Goal: Task Accomplishment & Management: Manage account settings

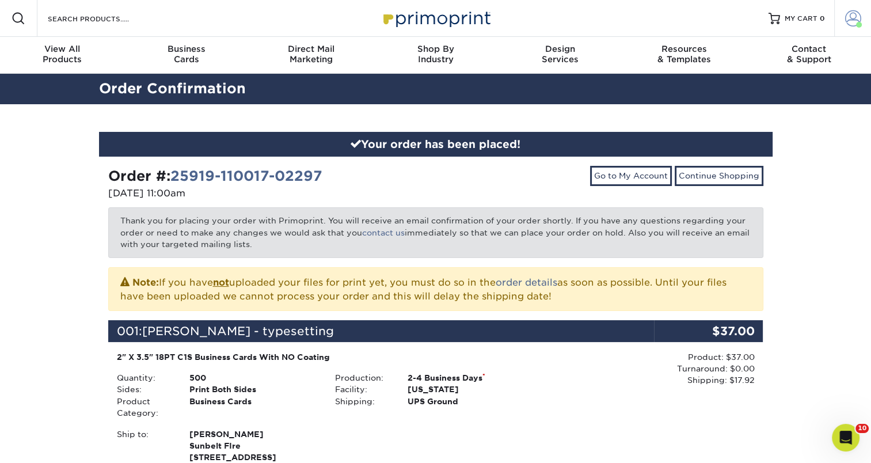
click at [853, 28] on link "Account" at bounding box center [852, 18] width 37 height 37
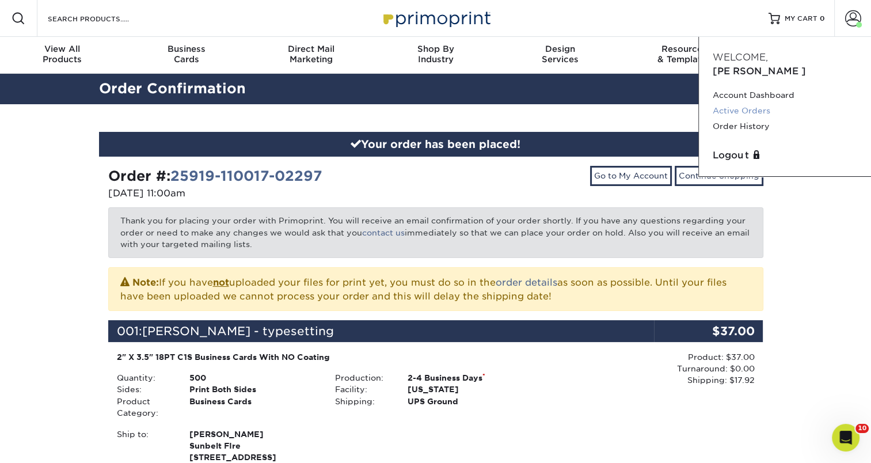
click at [736, 103] on link "Active Orders" at bounding box center [785, 111] width 145 height 16
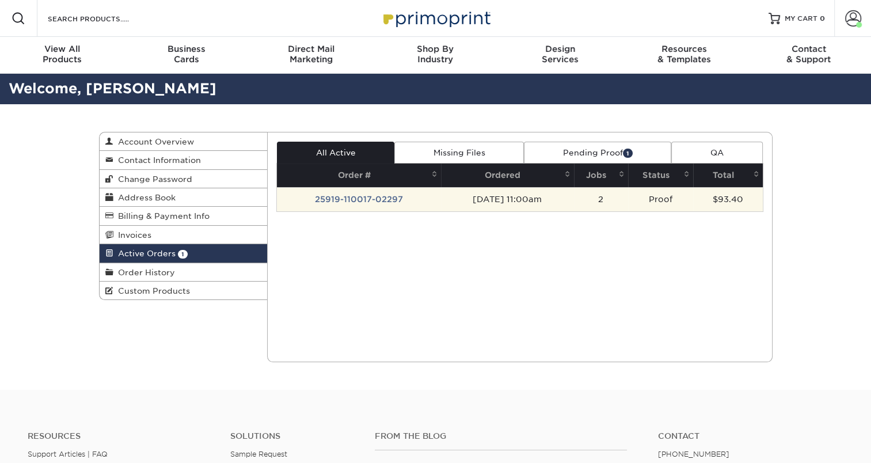
click at [351, 196] on td "25919-110017-02297" at bounding box center [359, 199] width 164 height 24
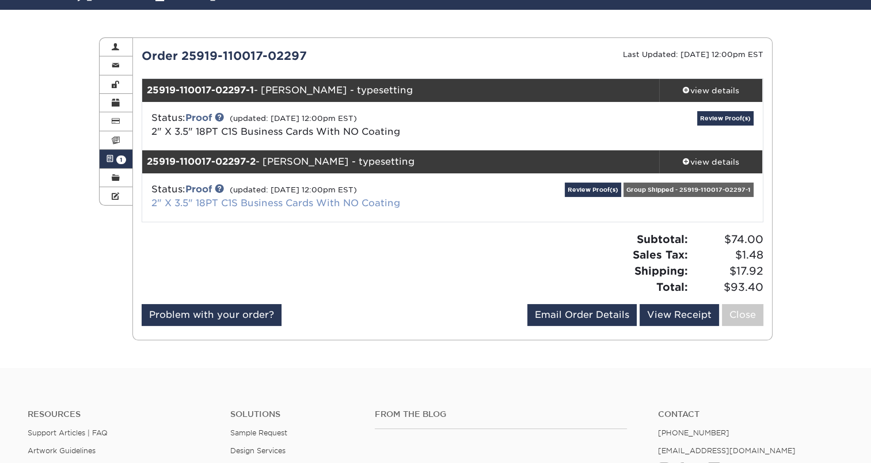
scroll to position [115, 0]
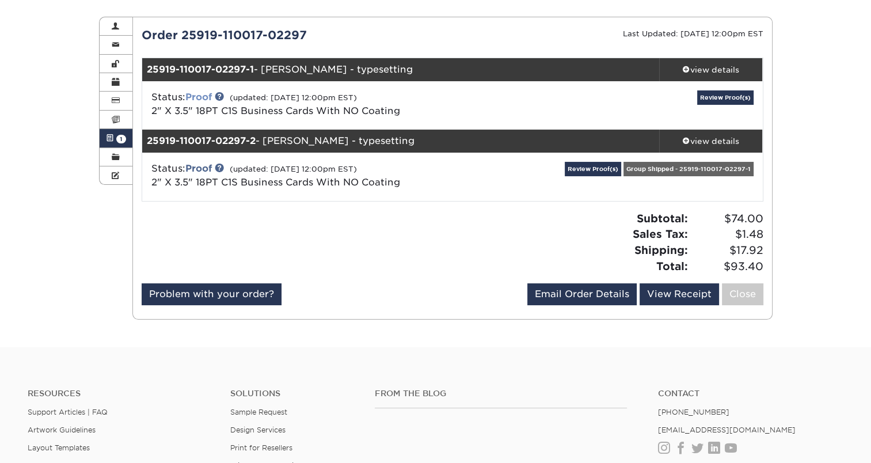
click at [212, 97] on link "Proof" at bounding box center [198, 97] width 26 height 11
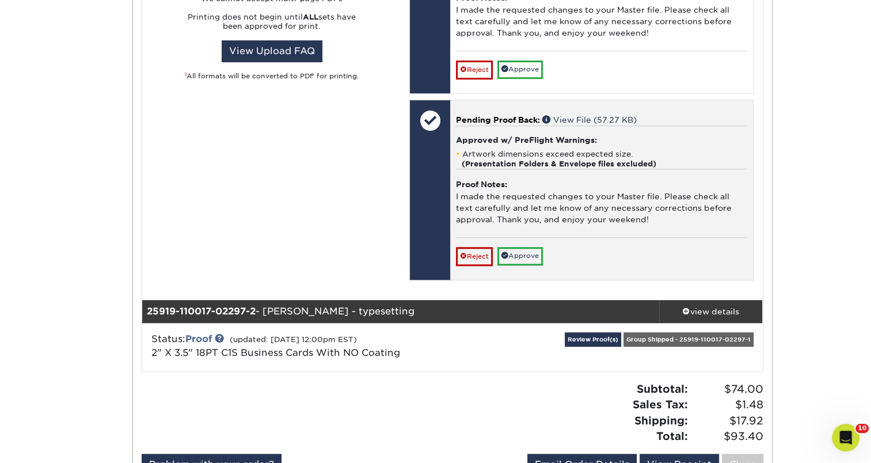
scroll to position [461, 0]
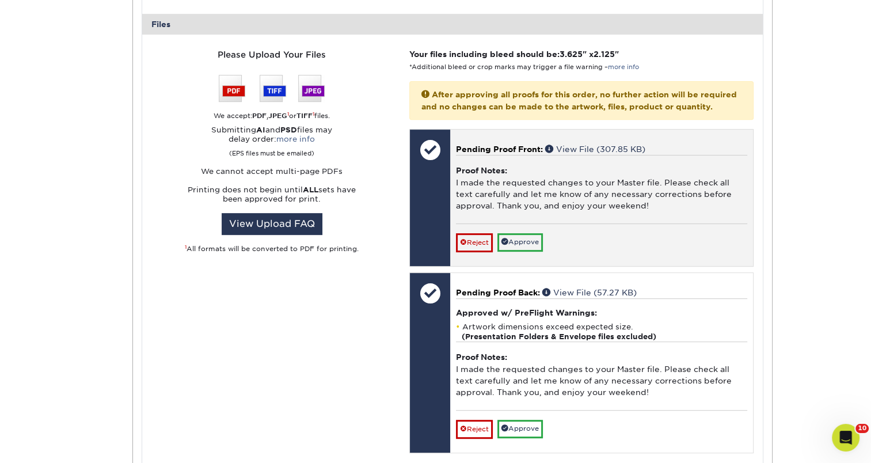
click at [576, 191] on div "Proof Notes: I made the requested changes to your Master file. Please check all…" at bounding box center [601, 189] width 291 height 69
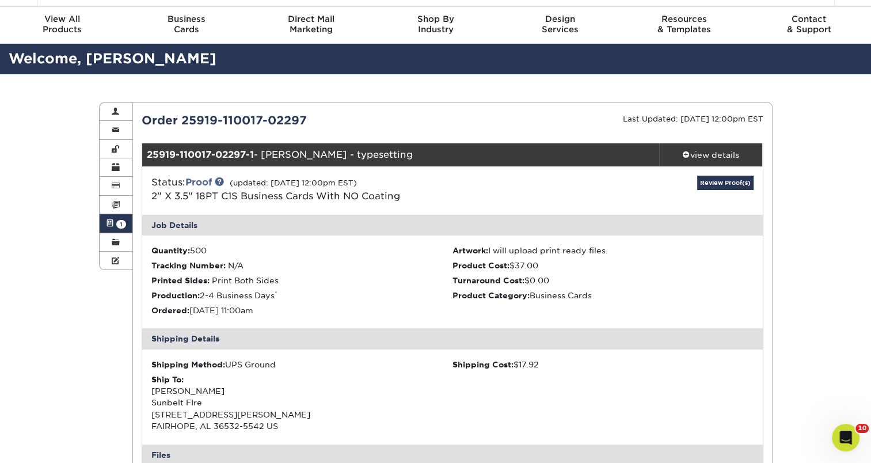
scroll to position [0, 0]
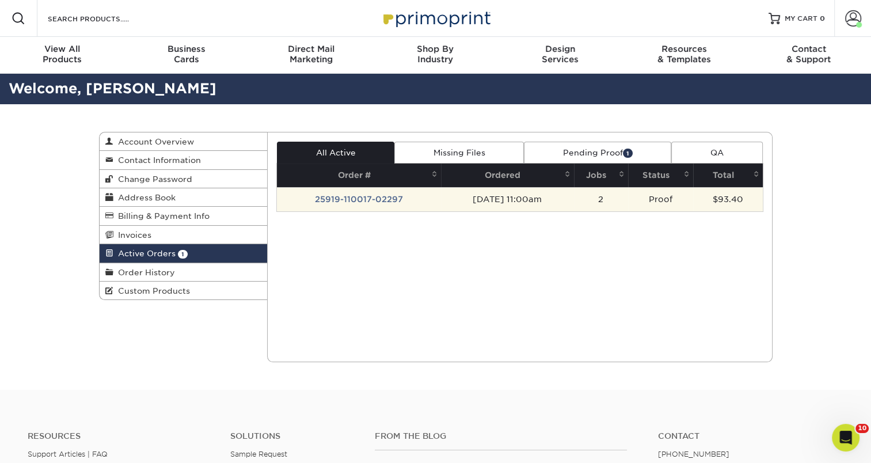
click at [351, 196] on td "25919-110017-02297" at bounding box center [359, 199] width 164 height 24
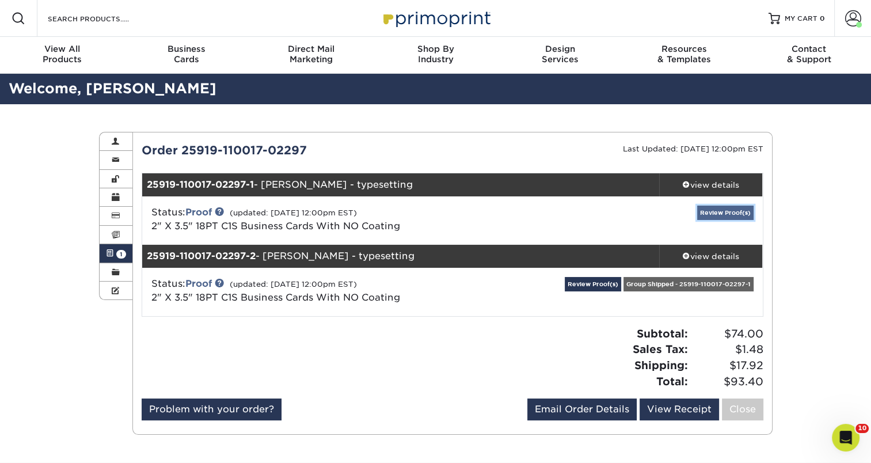
click at [699, 207] on link "Review Proof(s)" at bounding box center [725, 213] width 56 height 14
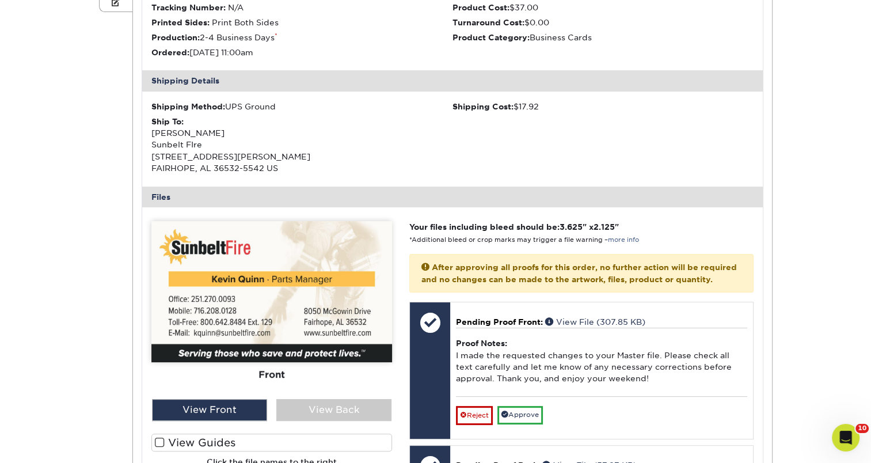
scroll to position [288, 0]
click at [216, 309] on img at bounding box center [271, 291] width 241 height 141
click at [256, 342] on img at bounding box center [271, 291] width 241 height 141
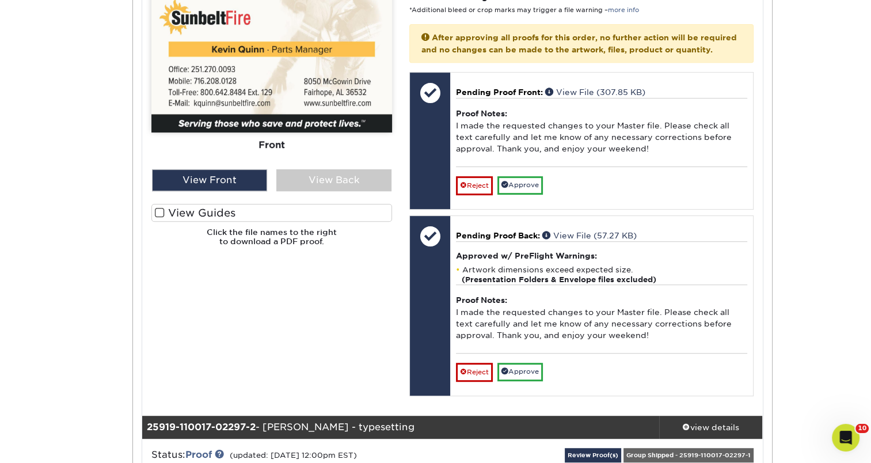
scroll to position [518, 0]
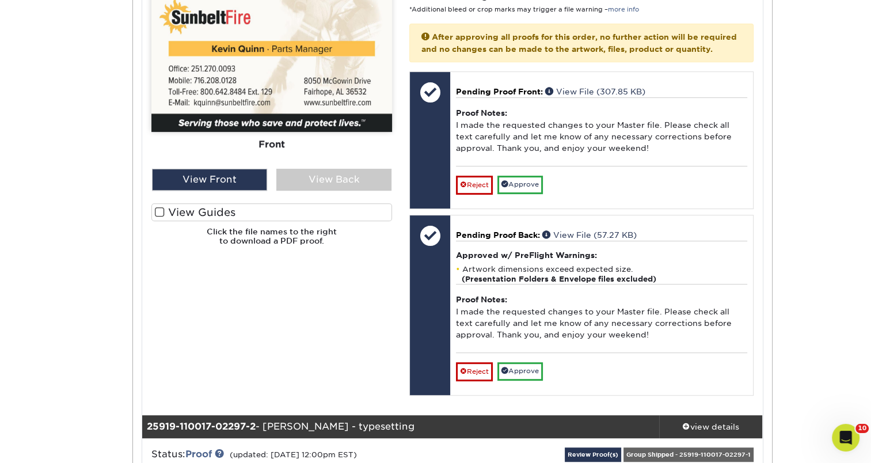
click at [337, 191] on div "Front Back" at bounding box center [271, 123] width 241 height 264
click at [340, 185] on div "View Back" at bounding box center [333, 180] width 115 height 22
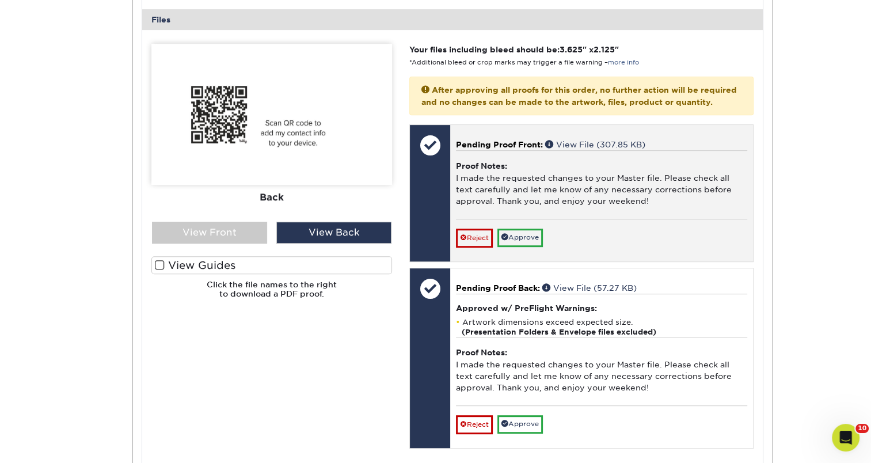
scroll to position [403, 0]
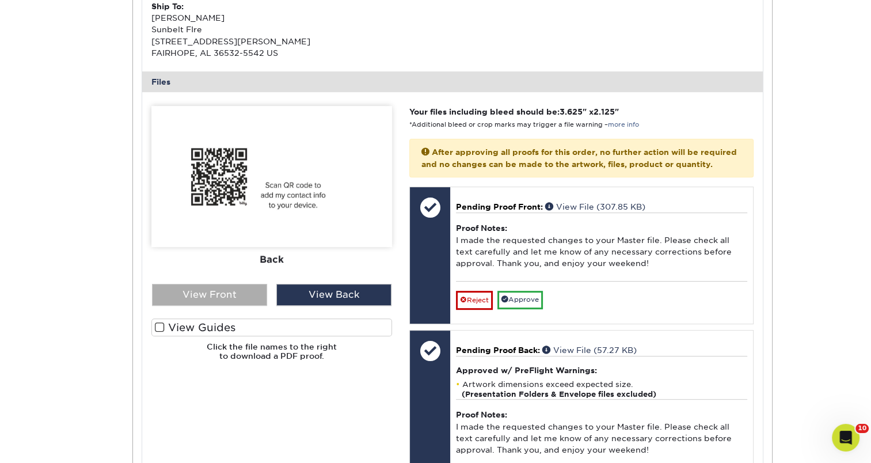
click at [225, 290] on div "View Front" at bounding box center [209, 295] width 115 height 22
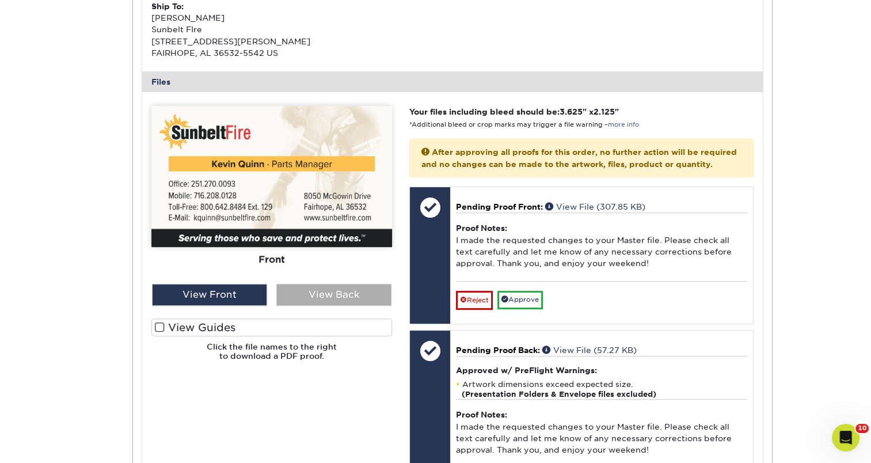
click at [325, 295] on div "View Back" at bounding box center [333, 295] width 115 height 22
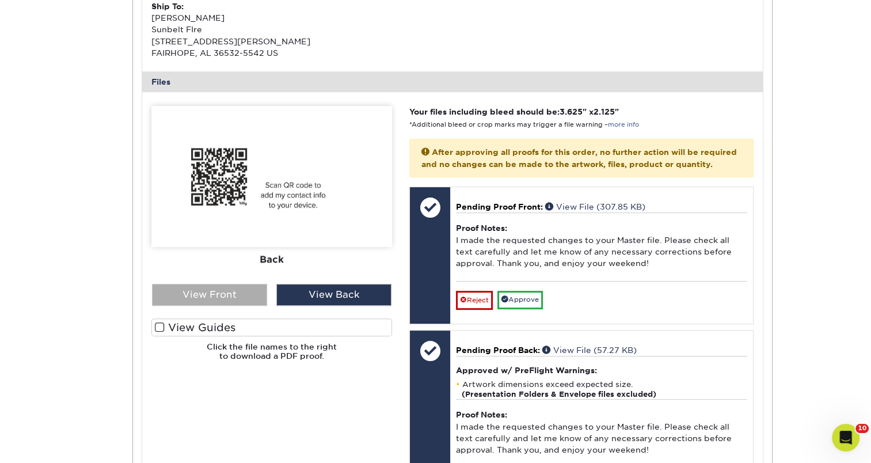
click at [253, 293] on div "View Front" at bounding box center [209, 295] width 115 height 22
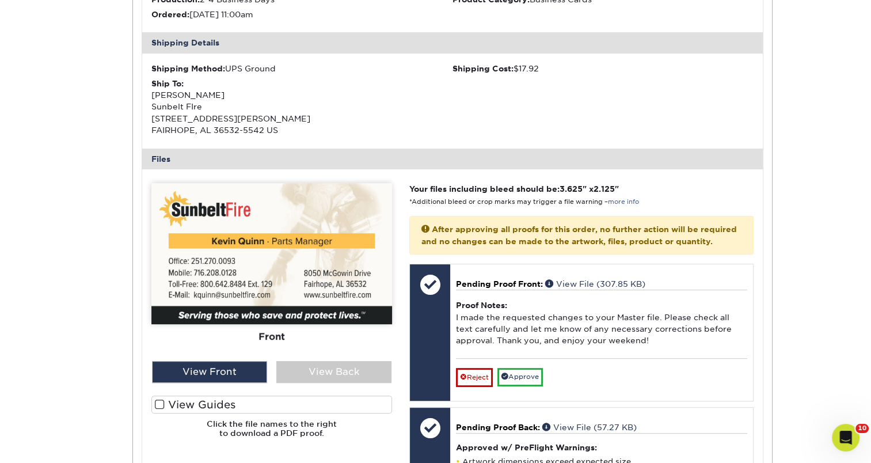
scroll to position [326, 0]
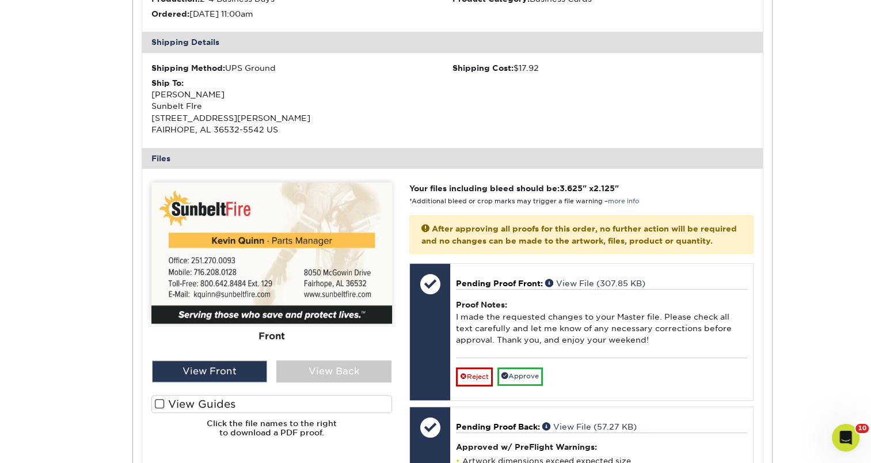
click at [478, 272] on div "Your files including bleed should be: 3.625 " x 2.125 " *Additional bleed or cr…" at bounding box center [581, 387] width 361 height 410
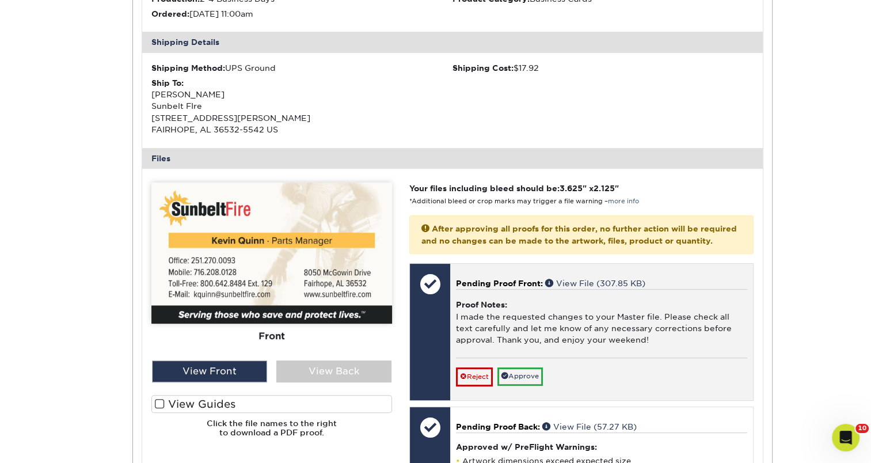
scroll to position [473, 0]
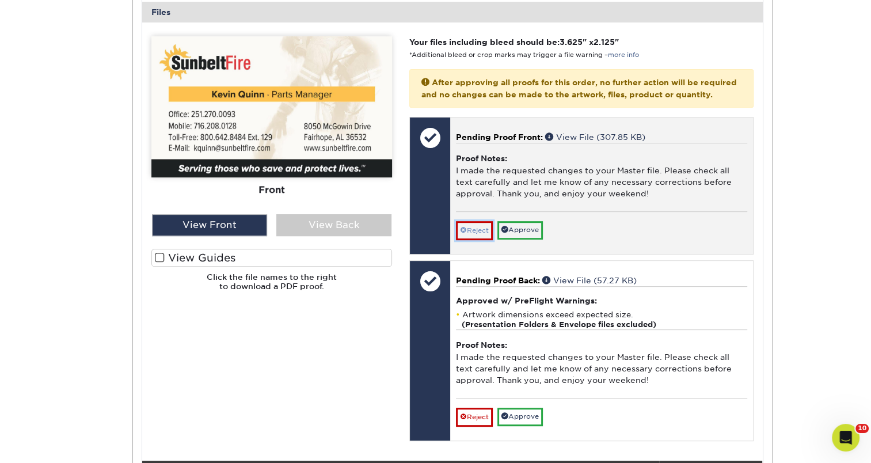
click at [487, 239] on link "Reject" at bounding box center [474, 230] width 37 height 18
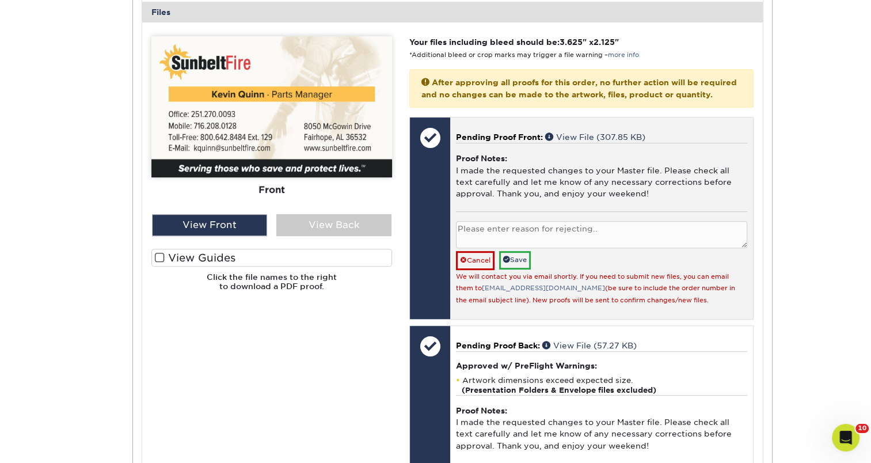
click at [496, 248] on textarea at bounding box center [601, 234] width 291 height 27
click at [523, 269] on link "Save" at bounding box center [515, 260] width 32 height 18
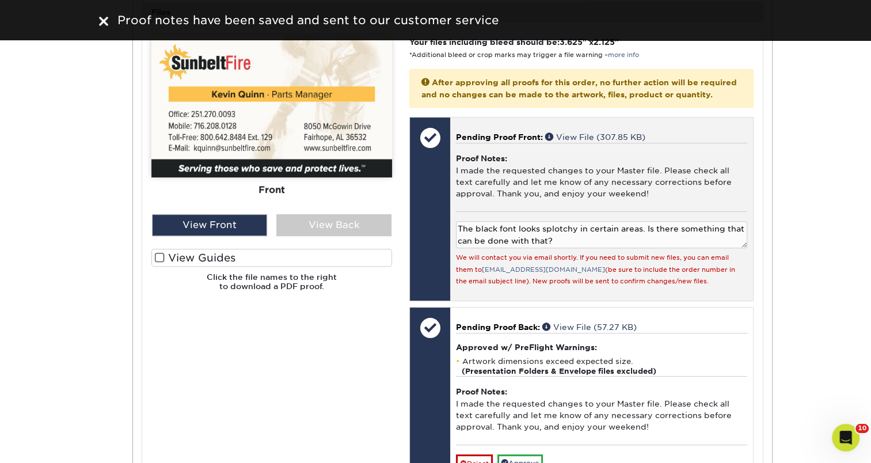
scroll to position [560, 0]
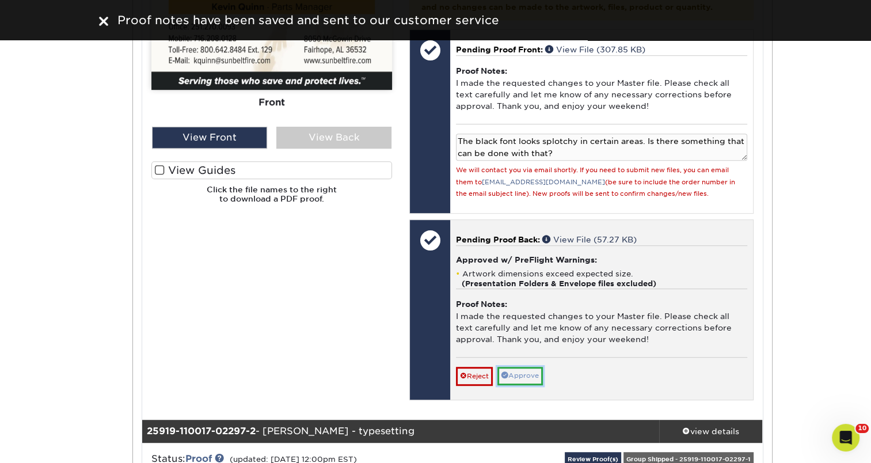
click at [537, 384] on link "Approve" at bounding box center [519, 376] width 45 height 18
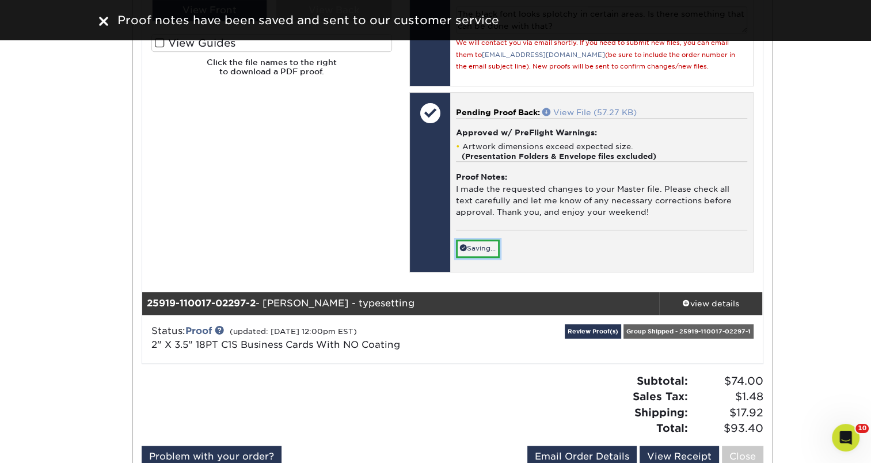
scroll to position [788, 0]
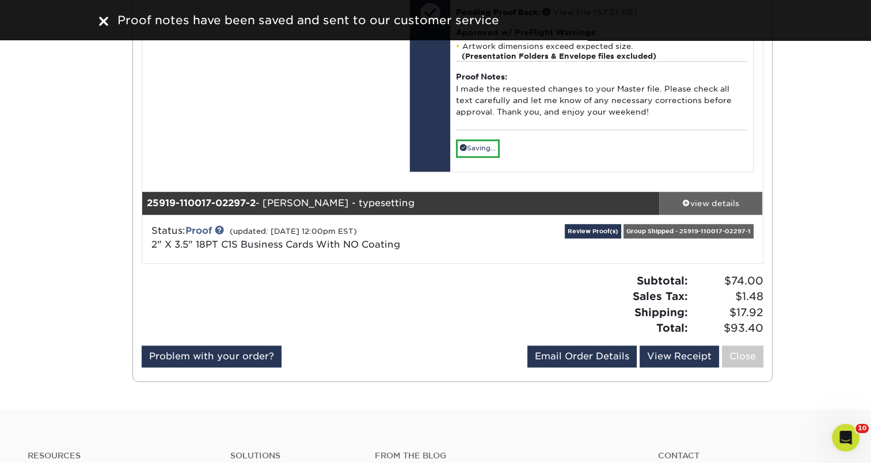
click at [712, 215] on link "view details" at bounding box center [711, 203] width 104 height 23
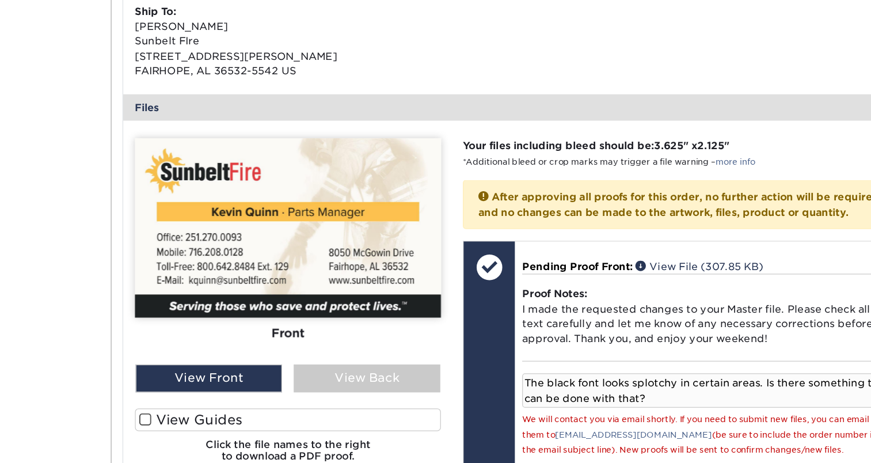
scroll to position [355, 0]
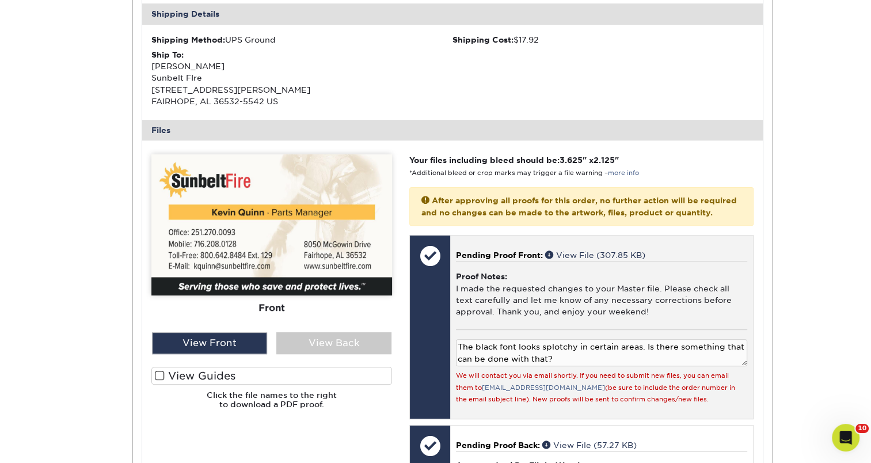
click at [602, 366] on textarea "The black font looks splotchy in certain areas. Is there something that can be …" at bounding box center [601, 352] width 291 height 27
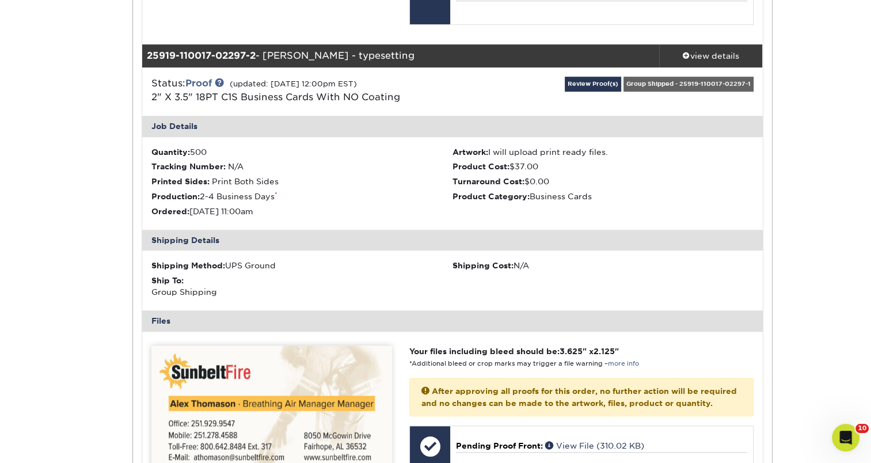
scroll to position [1071, 0]
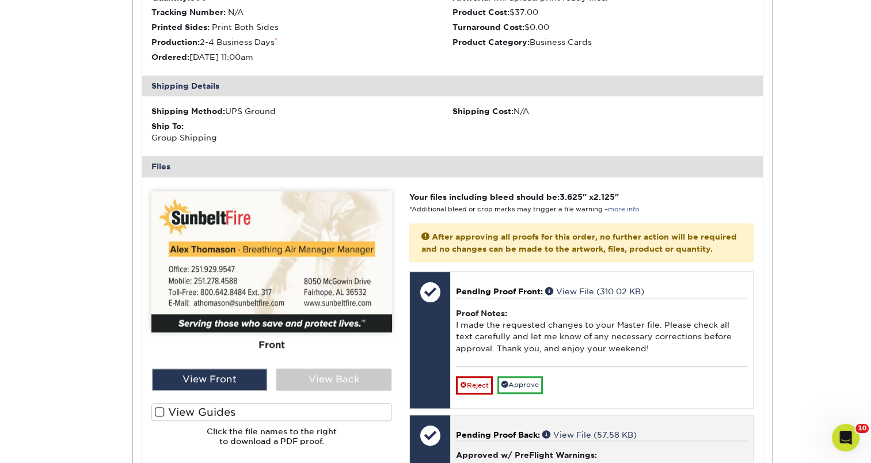
type textarea "The black font looks splotchy in certain areas. Is there something that can be …"
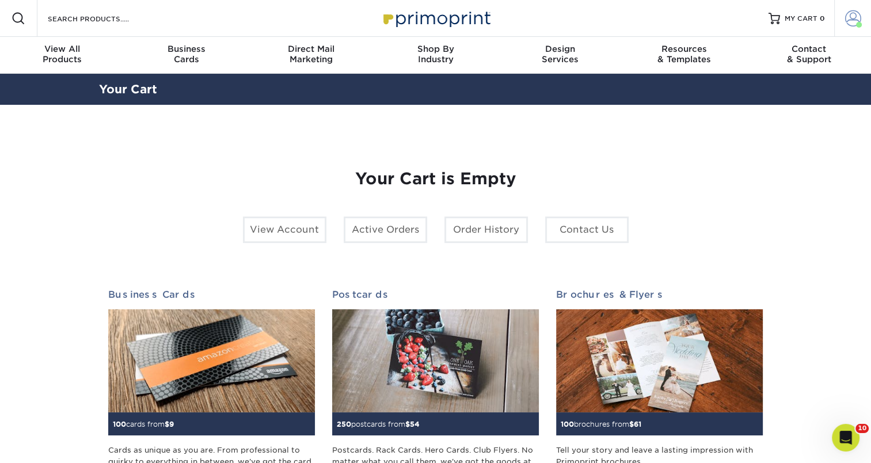
click at [845, 15] on span at bounding box center [853, 18] width 16 height 16
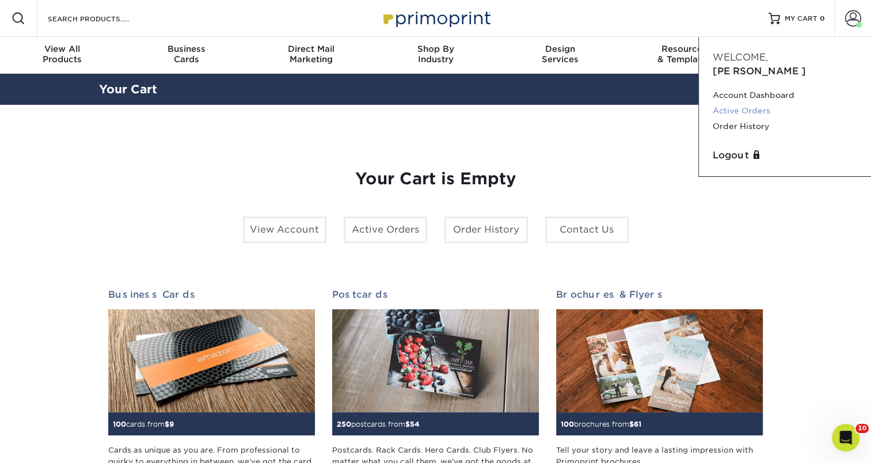
click at [748, 103] on link "Active Orders" at bounding box center [785, 111] width 145 height 16
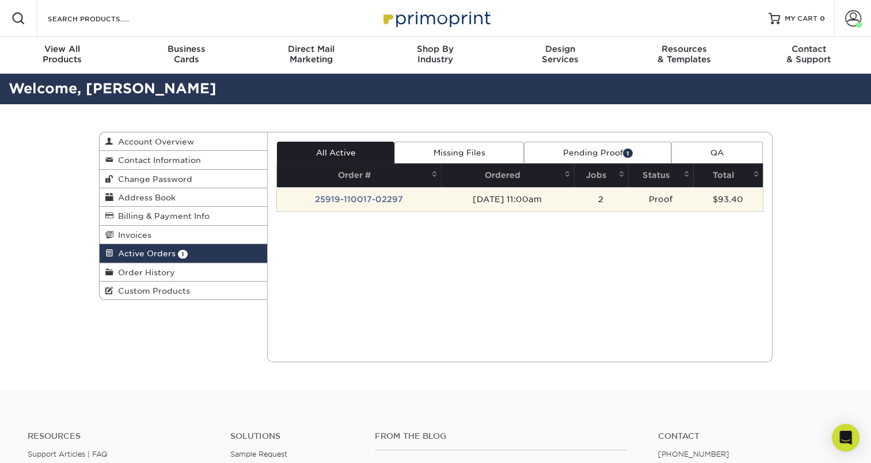
click at [343, 192] on td "25919-110017-02297" at bounding box center [359, 199] width 164 height 24
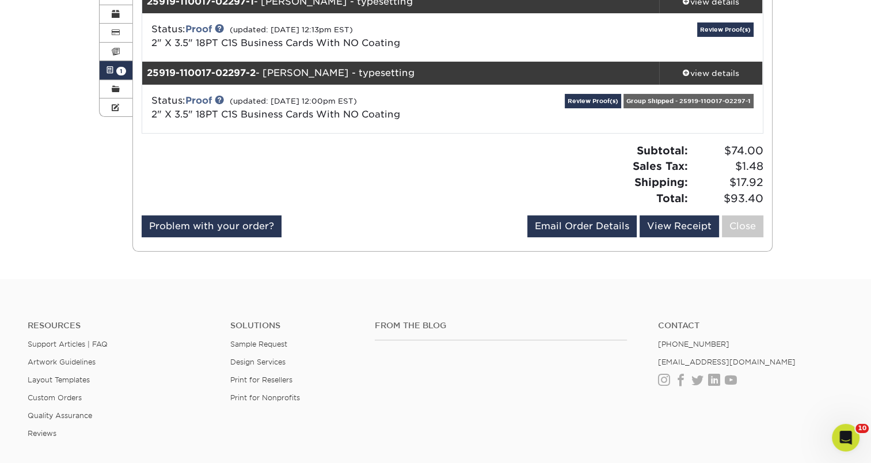
scroll to position [115, 0]
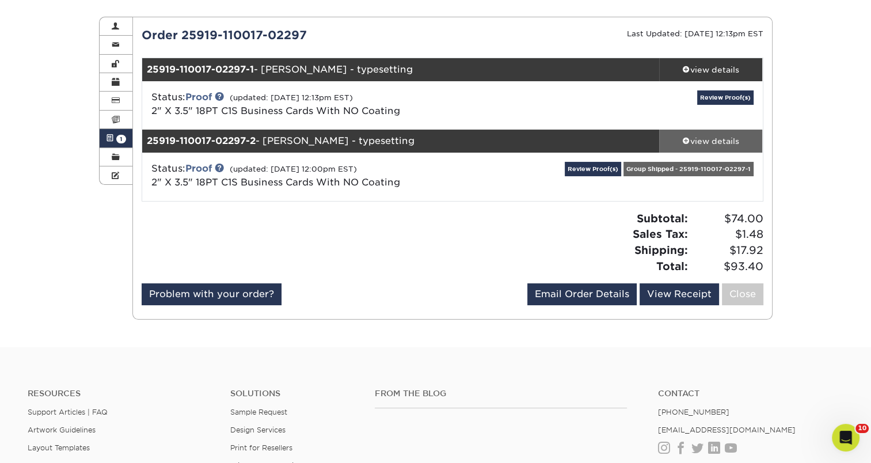
click at [749, 147] on link "view details" at bounding box center [711, 141] width 104 height 23
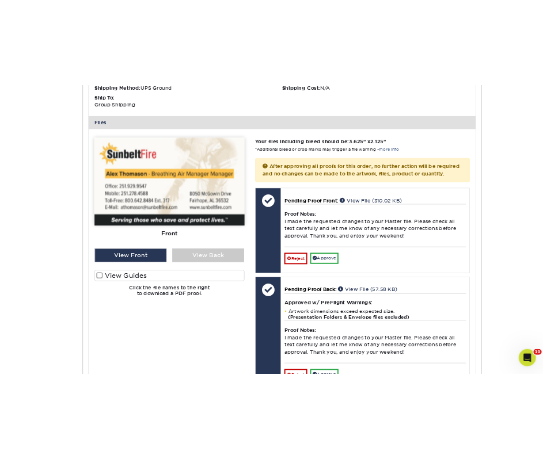
scroll to position [446, 0]
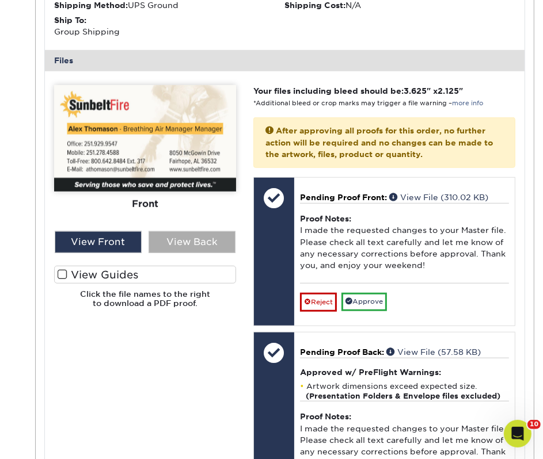
click at [179, 243] on div "View Back" at bounding box center [192, 242] width 87 height 22
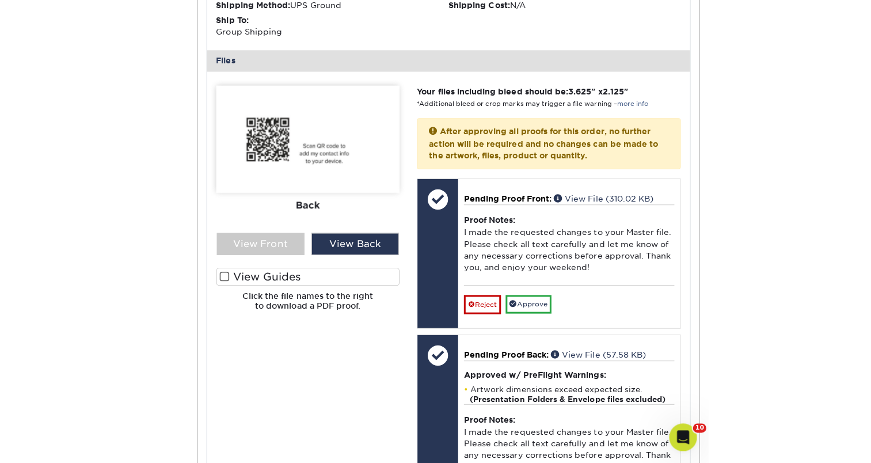
scroll to position [461, 0]
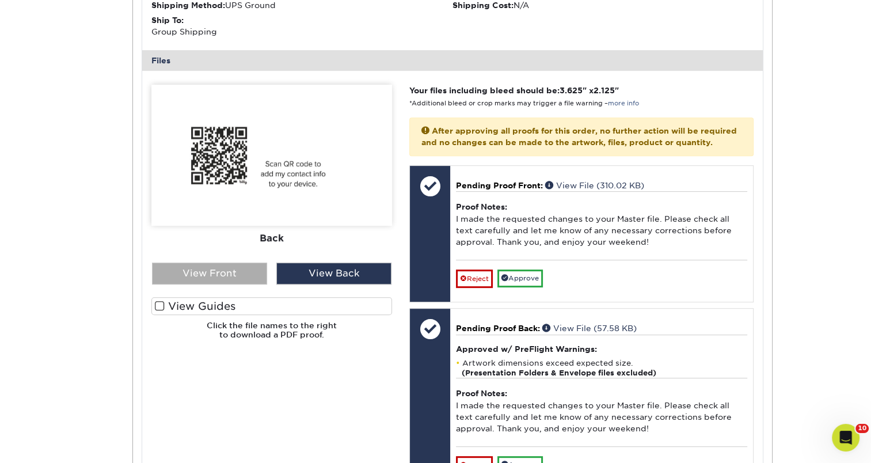
click at [232, 270] on div "View Front" at bounding box center [209, 274] width 115 height 22
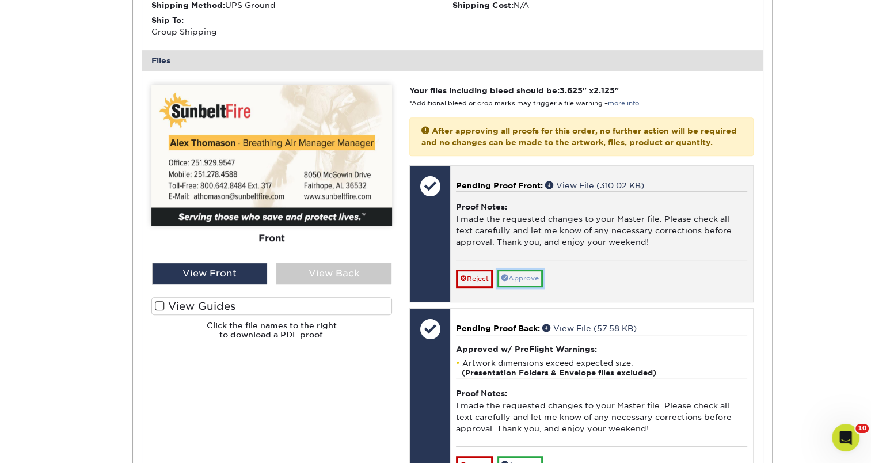
click at [519, 287] on link "Approve" at bounding box center [519, 278] width 45 height 18
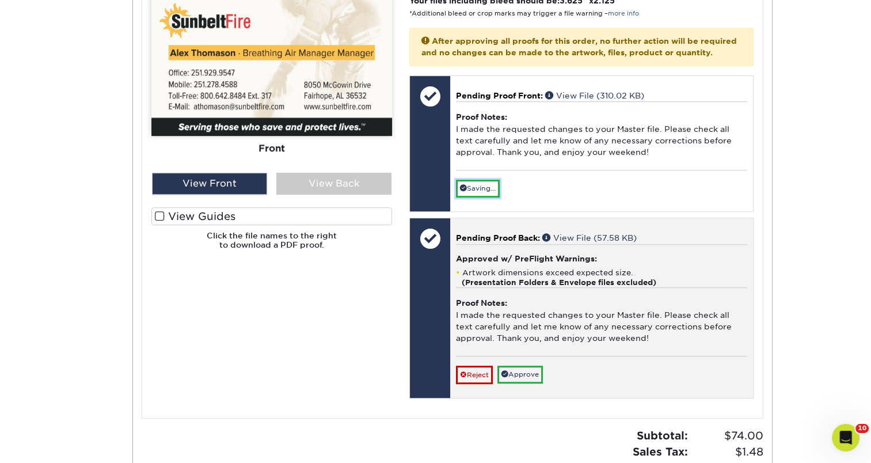
scroll to position [568, 0]
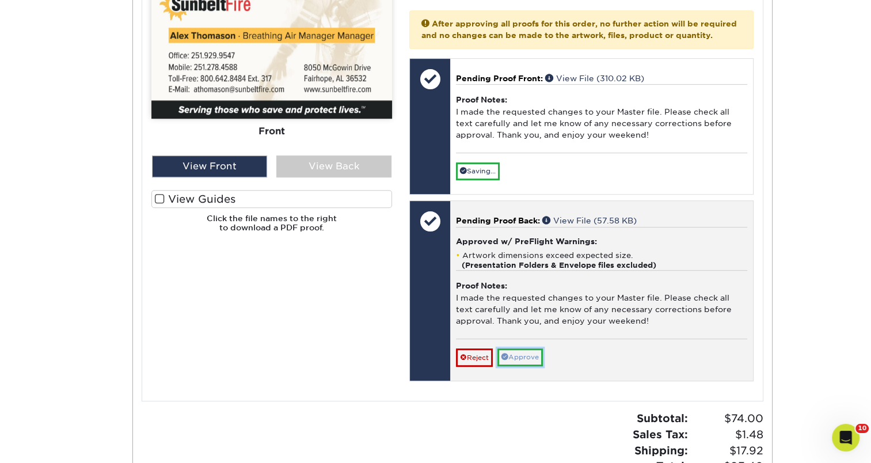
click at [539, 359] on link "Approve" at bounding box center [519, 357] width 45 height 18
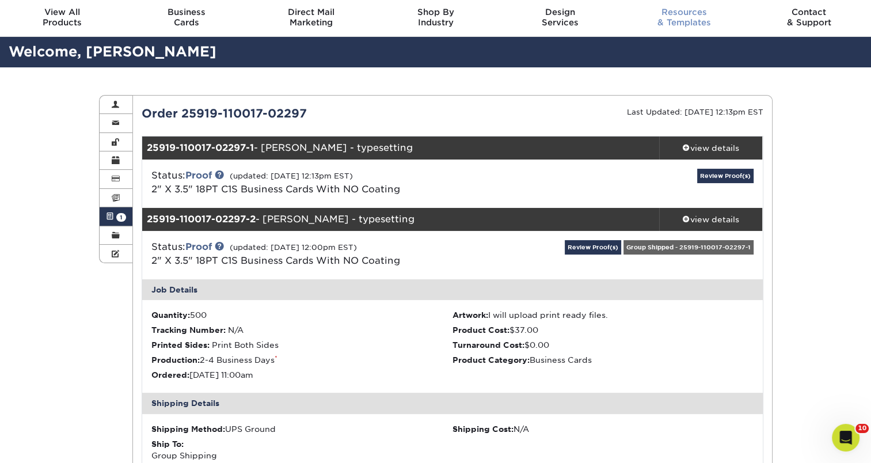
scroll to position [0, 0]
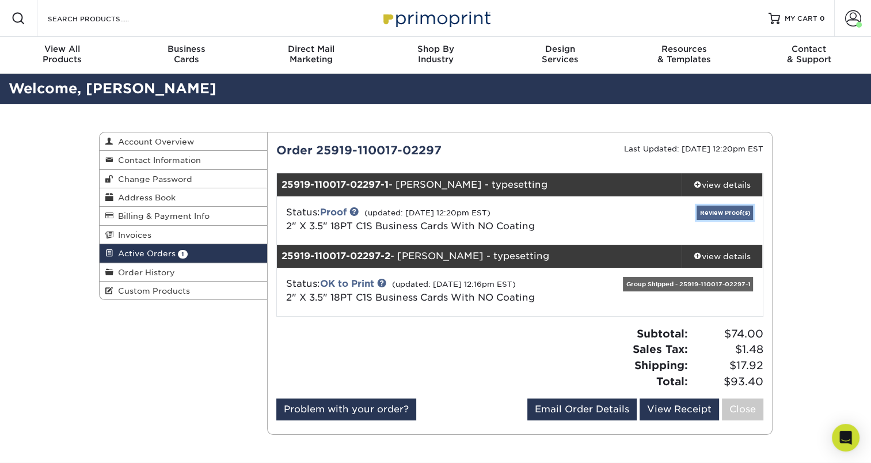
click at [735, 209] on link "Review Proof(s)" at bounding box center [725, 213] width 56 height 14
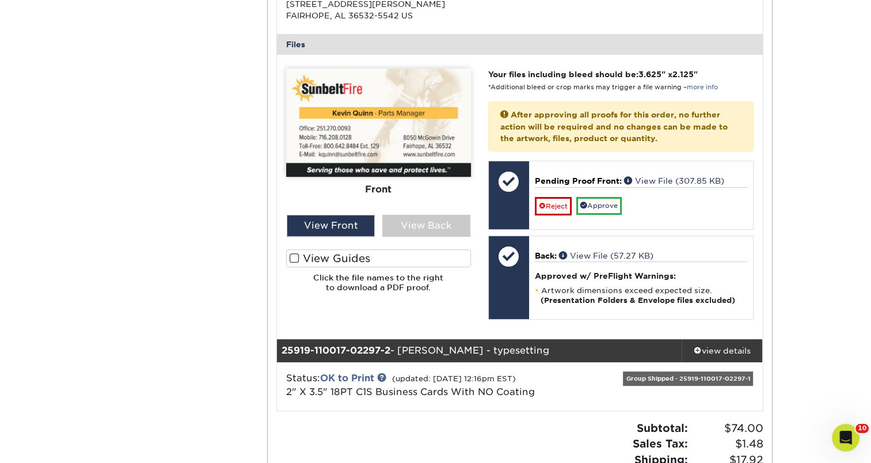
scroll to position [461, 0]
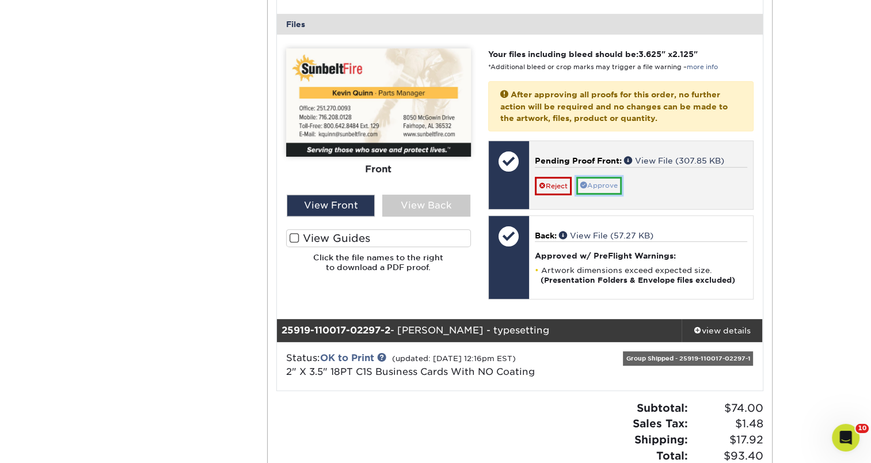
click at [603, 187] on link "Approve" at bounding box center [598, 186] width 45 height 18
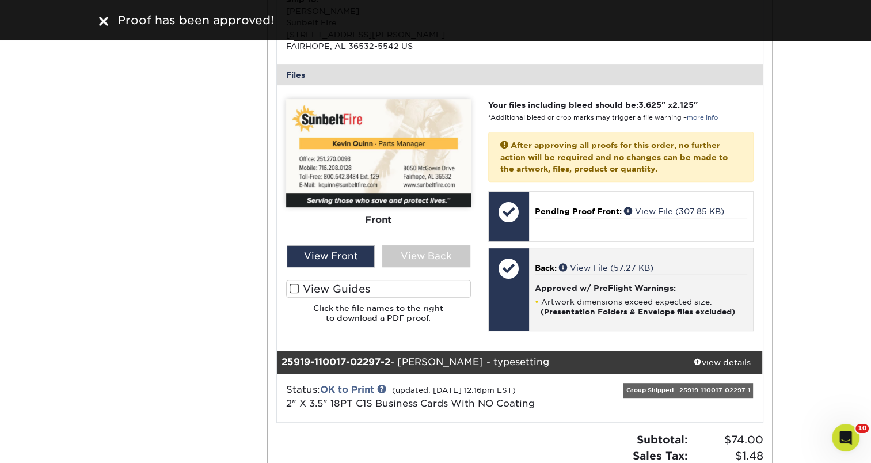
scroll to position [395, 0]
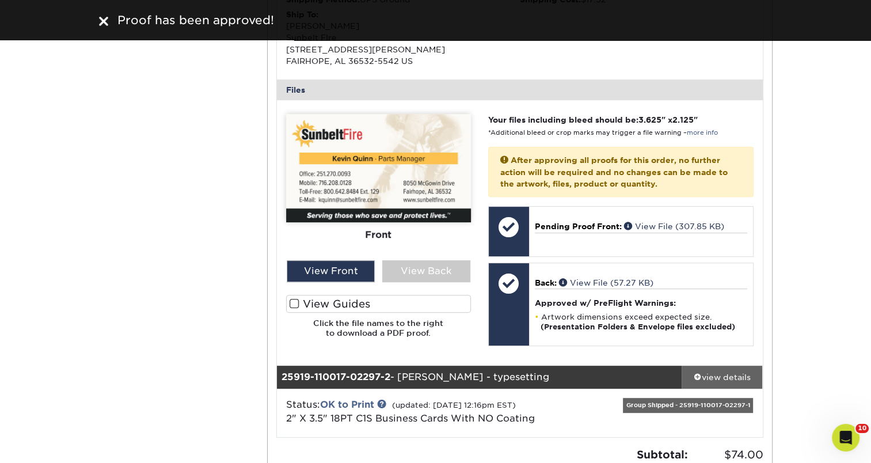
click at [709, 371] on div "view details" at bounding box center [722, 377] width 81 height 12
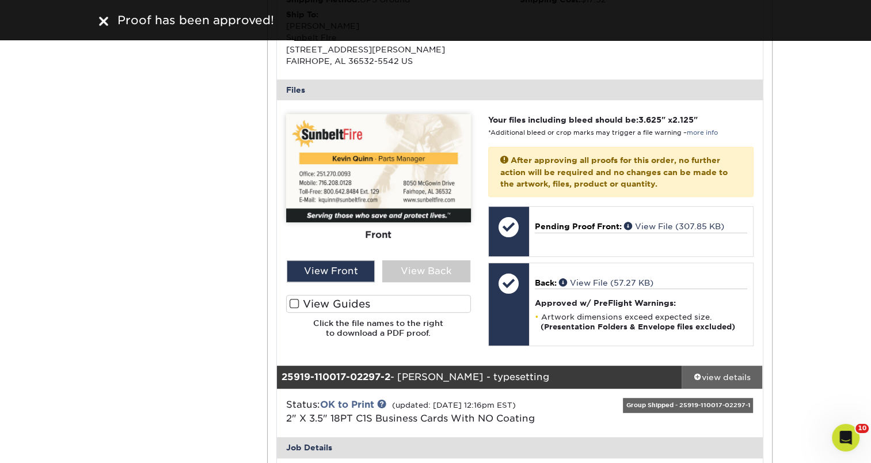
click at [723, 380] on div "view details" at bounding box center [722, 377] width 81 height 12
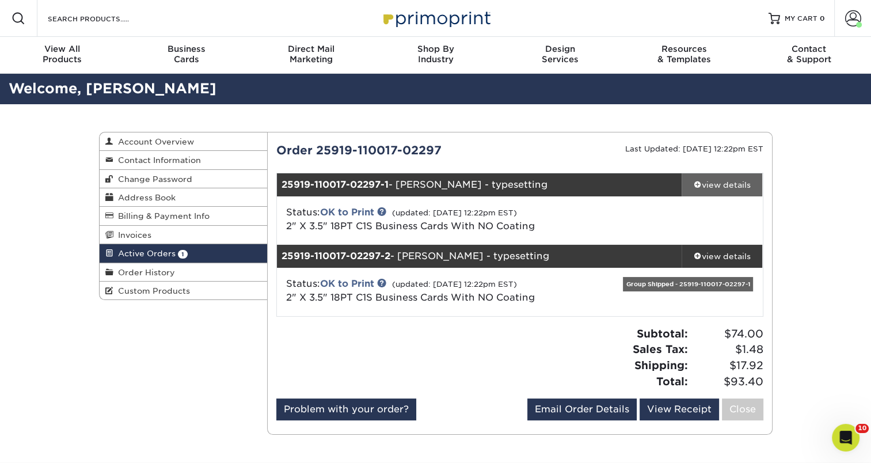
click at [697, 184] on span at bounding box center [698, 184] width 8 height 8
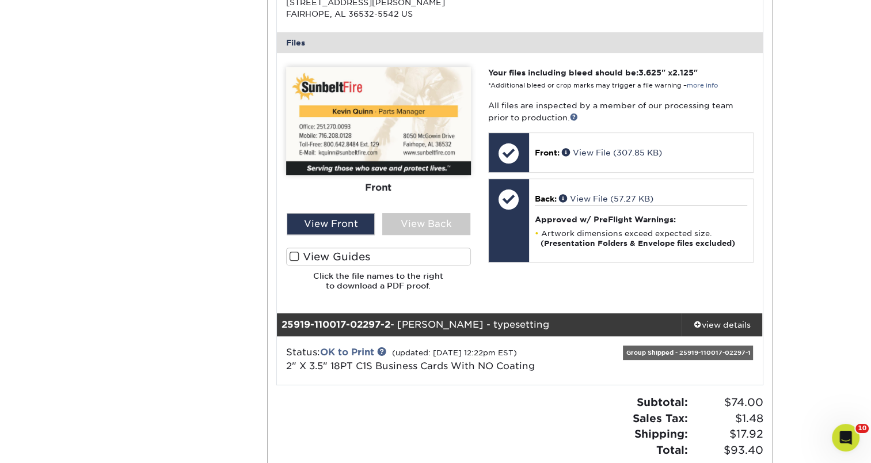
scroll to position [461, 0]
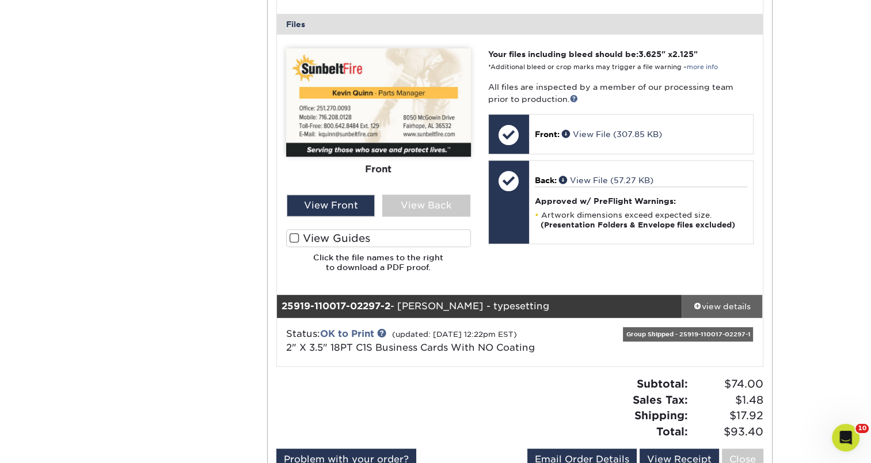
click at [735, 303] on div "view details" at bounding box center [722, 307] width 81 height 12
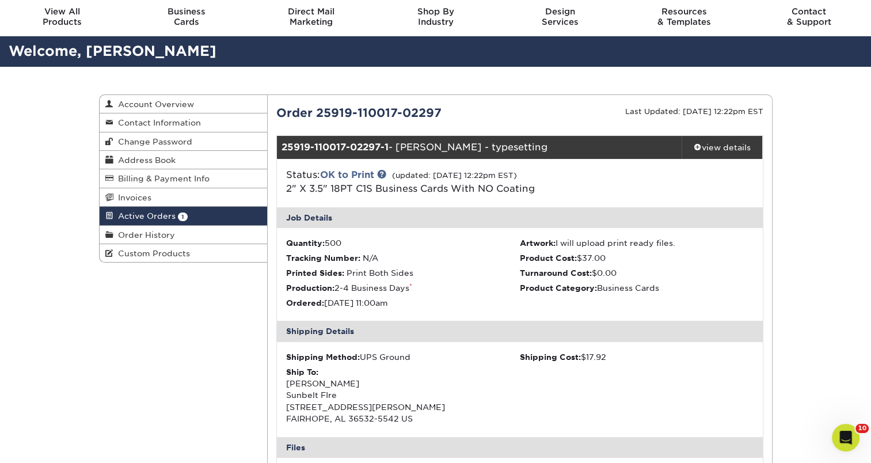
scroll to position [0, 0]
